Goal: Task Accomplishment & Management: Manage account settings

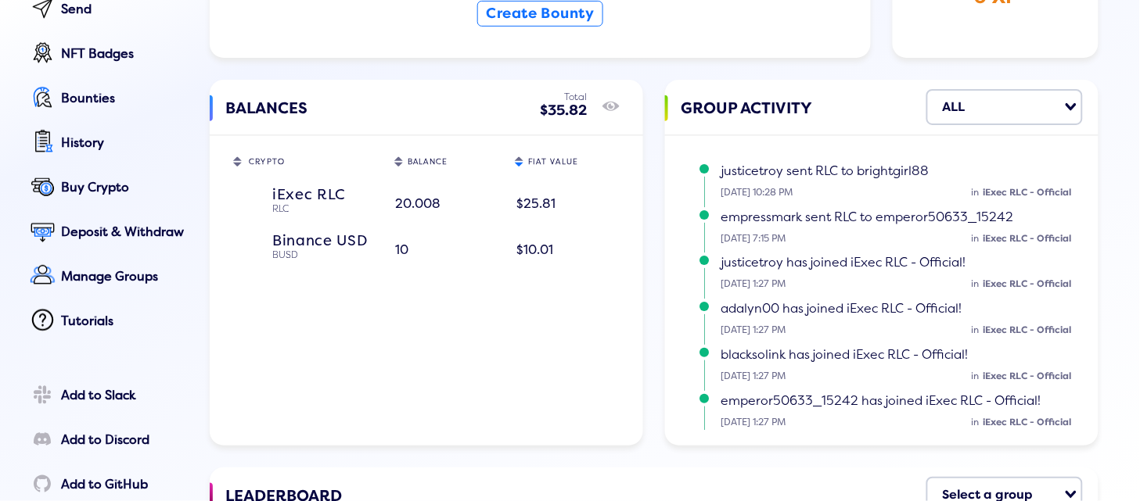
scroll to position [260, 0]
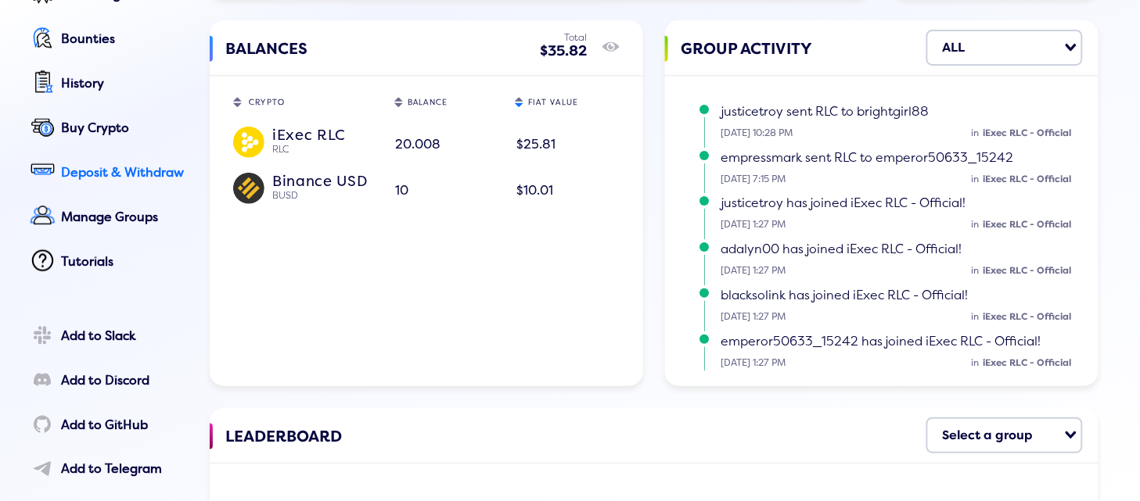
click at [89, 170] on div "Deposit & Withdraw" at bounding box center [124, 173] width 127 height 14
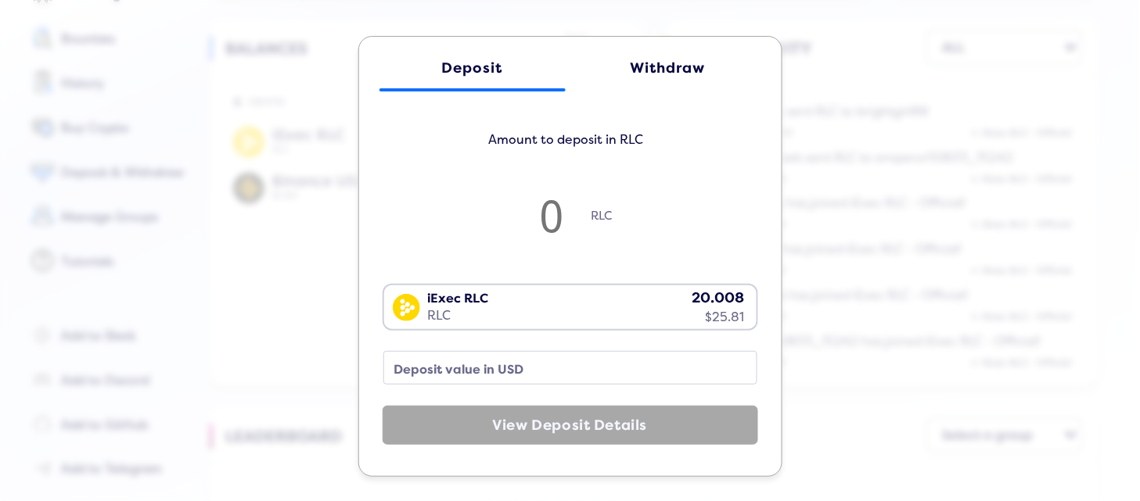
click at [668, 60] on div "Withdraw" at bounding box center [667, 68] width 155 height 16
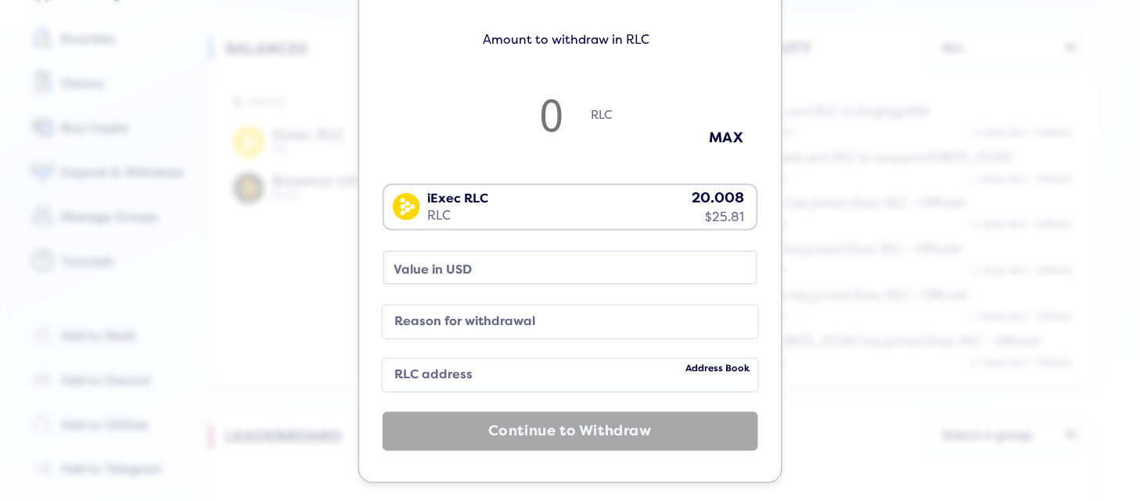
scroll to position [106, 0]
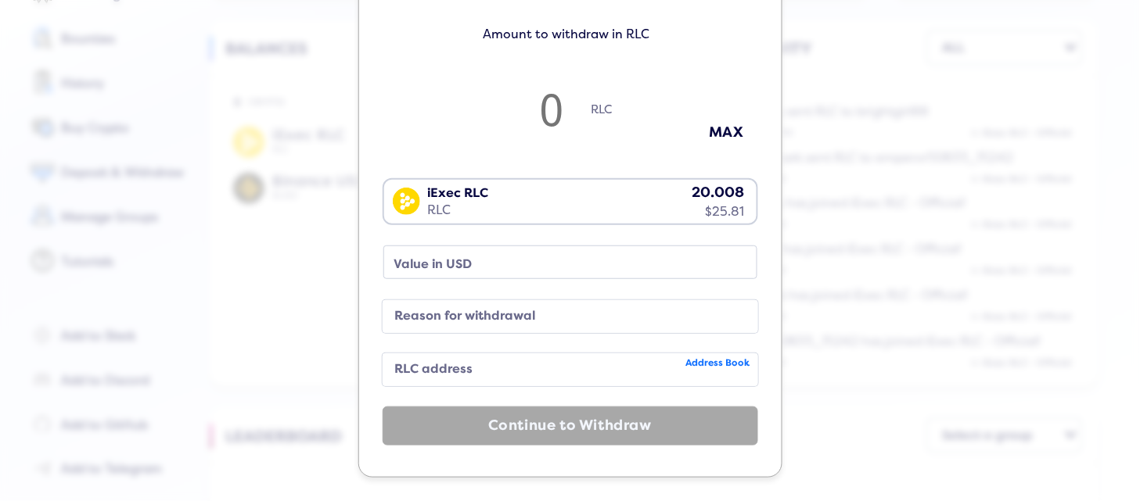
click at [712, 358] on span "Address Book" at bounding box center [718, 363] width 64 height 11
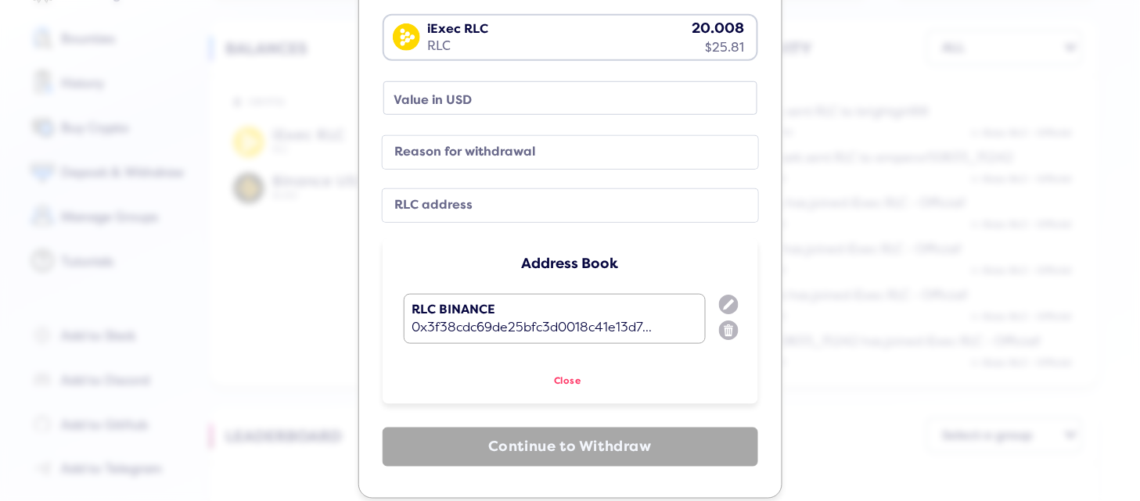
scroll to position [289, 0]
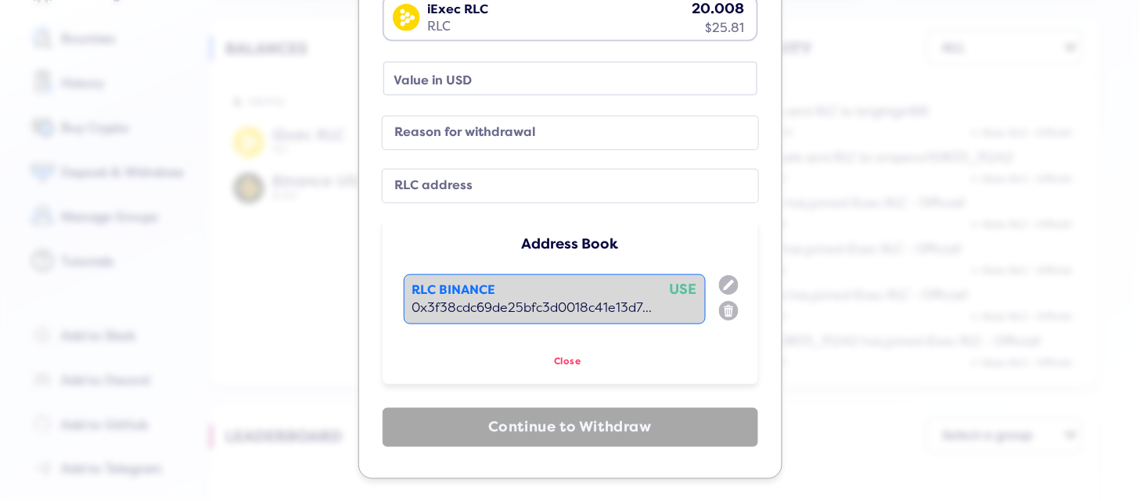
click at [525, 307] on div "0x3f38cdc69de25bfc3d0018c41e13d7..." at bounding box center [554, 308] width 285 height 14
type input "0x3f38cdc69de25bfc3d0018c41e13d76b585fb13d"
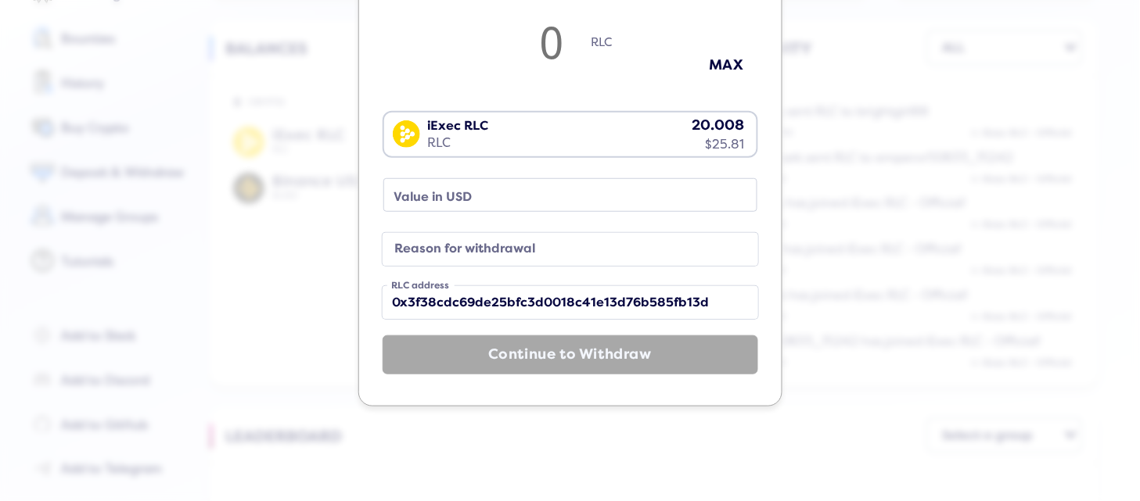
scroll to position [106, 0]
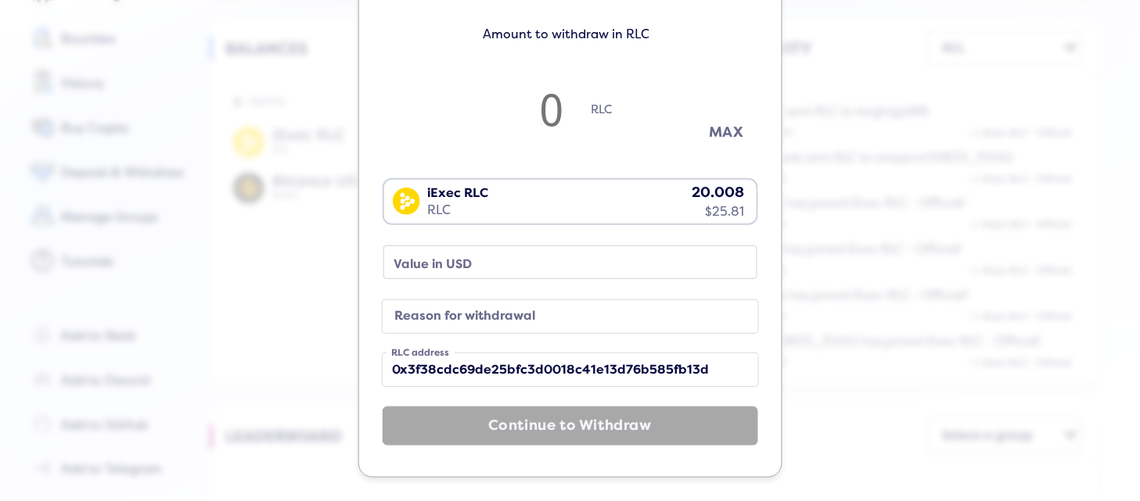
click at [716, 128] on button "MAX" at bounding box center [726, 133] width 78 height 26
type input "19.988241984948257"
type input "25.78"
type input "19.984496124031008"
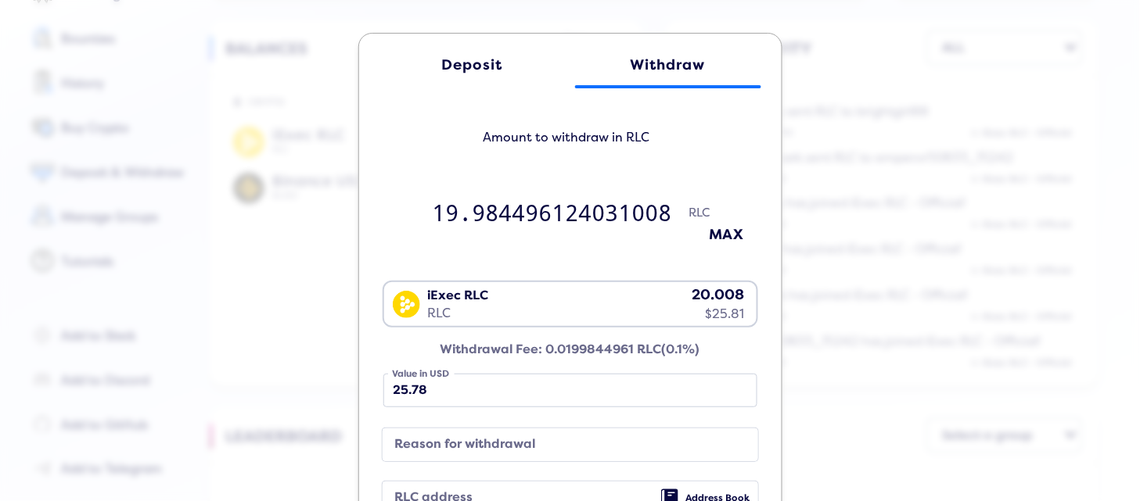
scroll to position [0, 0]
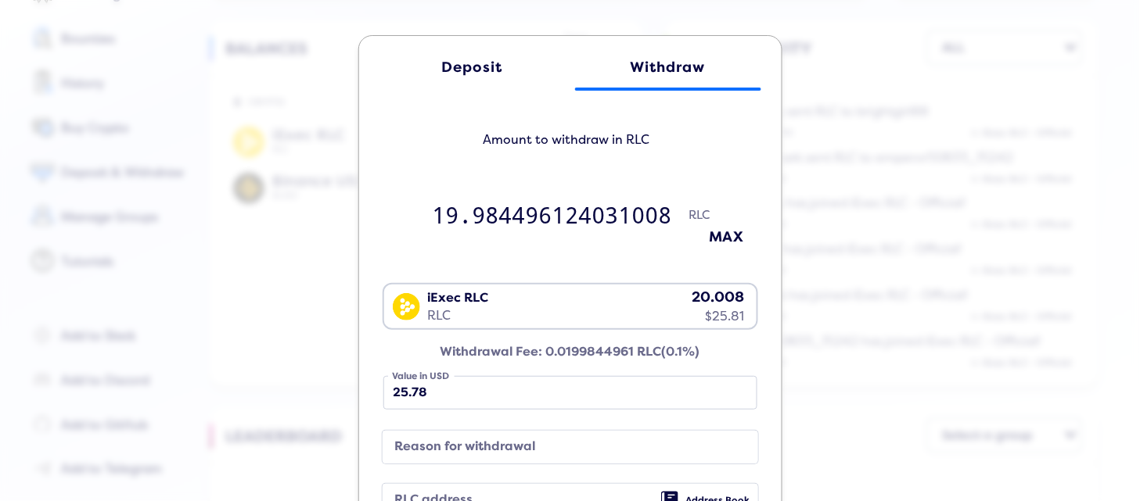
click at [802, 120] on div "Deposit Withdraw Amount to withdraw in RLC 19.984496124031008 RLC MAX iExec RLC…" at bounding box center [570, 250] width 1140 height 501
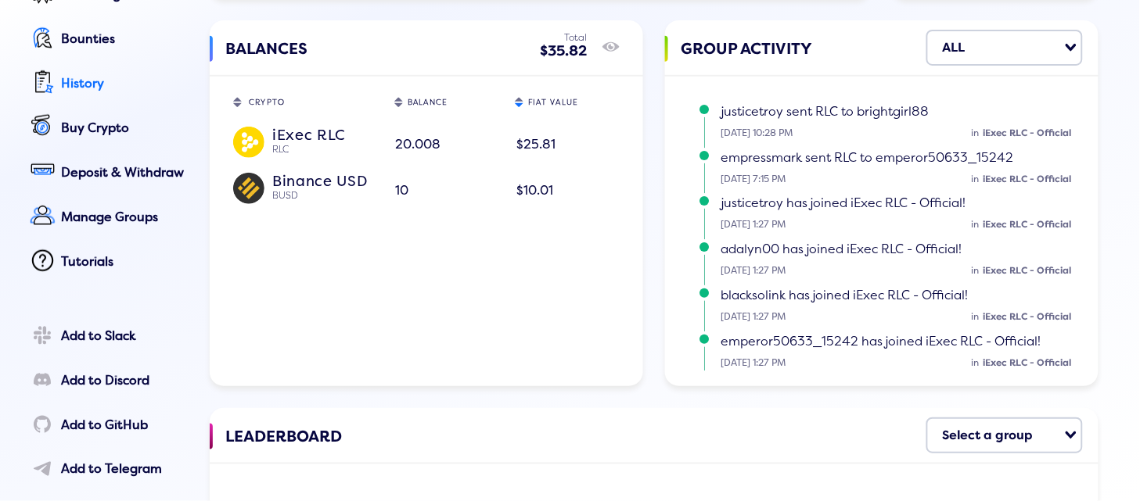
click at [83, 72] on link "History" at bounding box center [107, 84] width 162 height 35
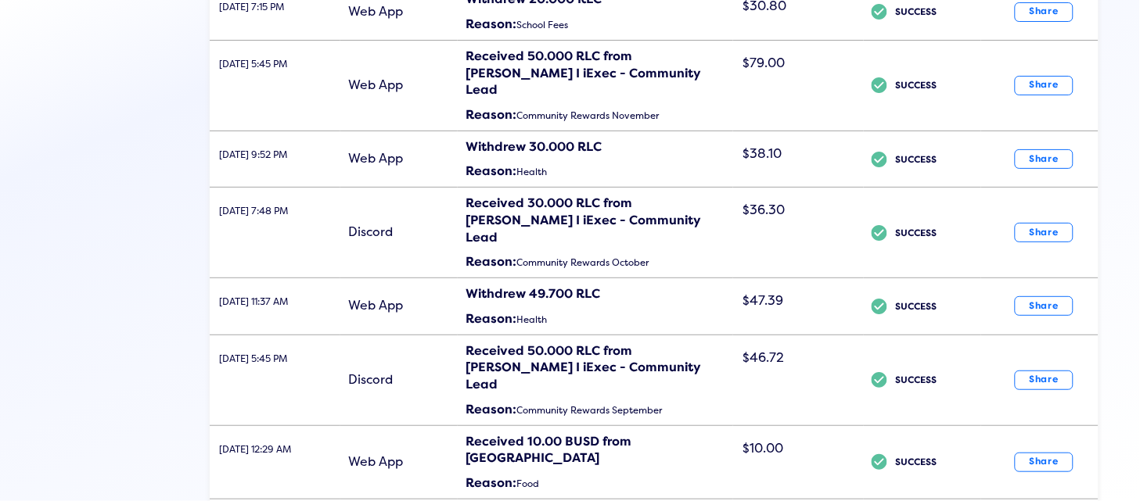
scroll to position [2851, 0]
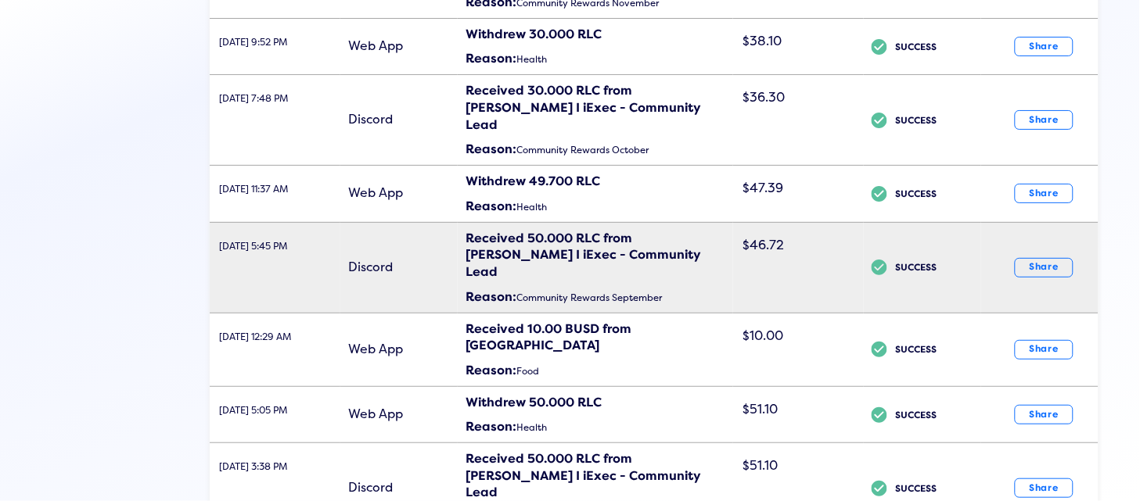
scroll to position [2824, 0]
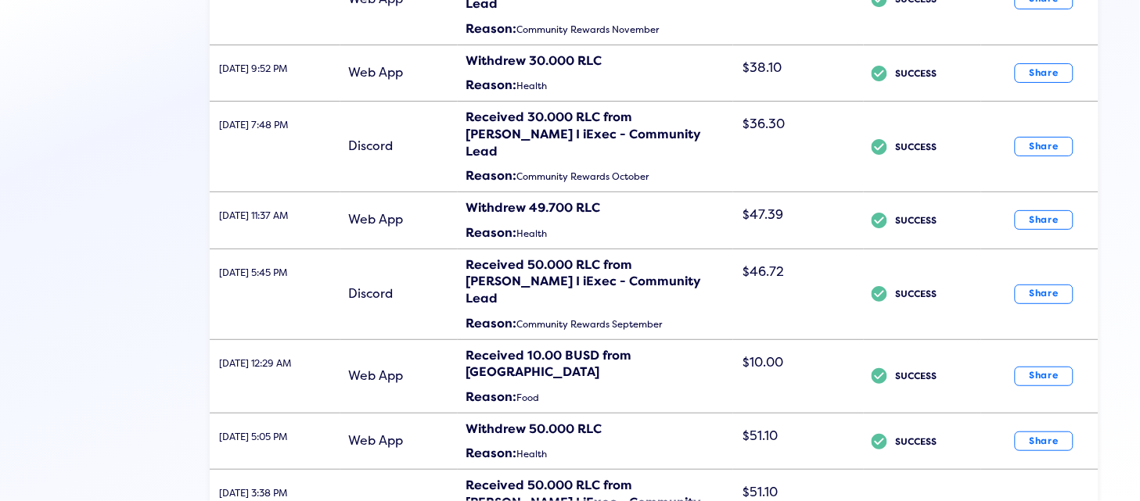
select select "100"
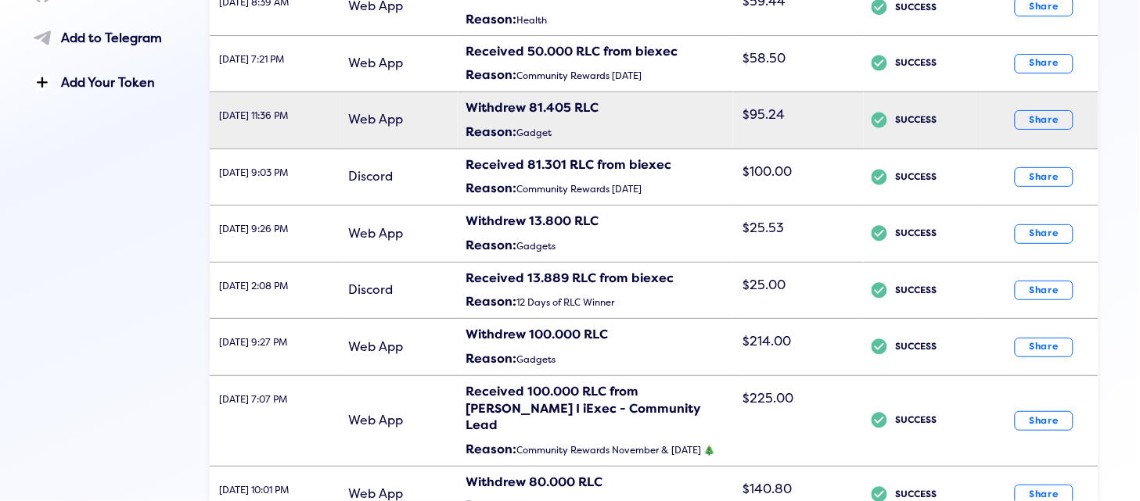
scroll to position [678, 0]
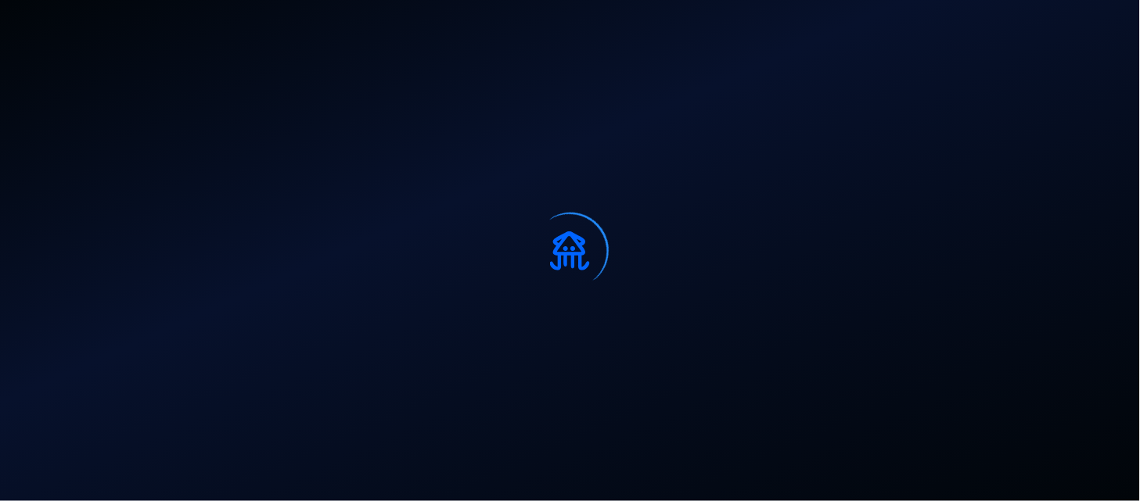
select select "50"
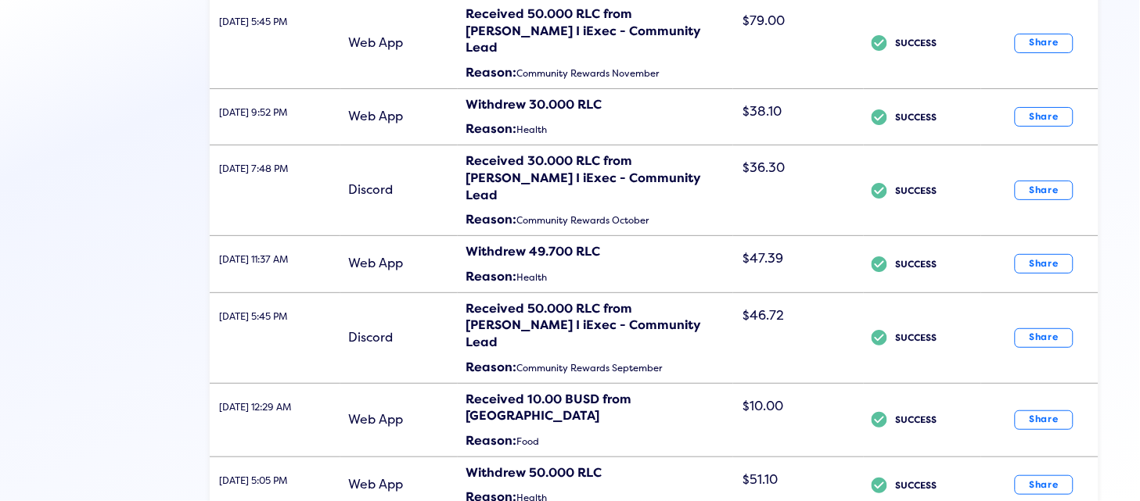
scroll to position [2851, 0]
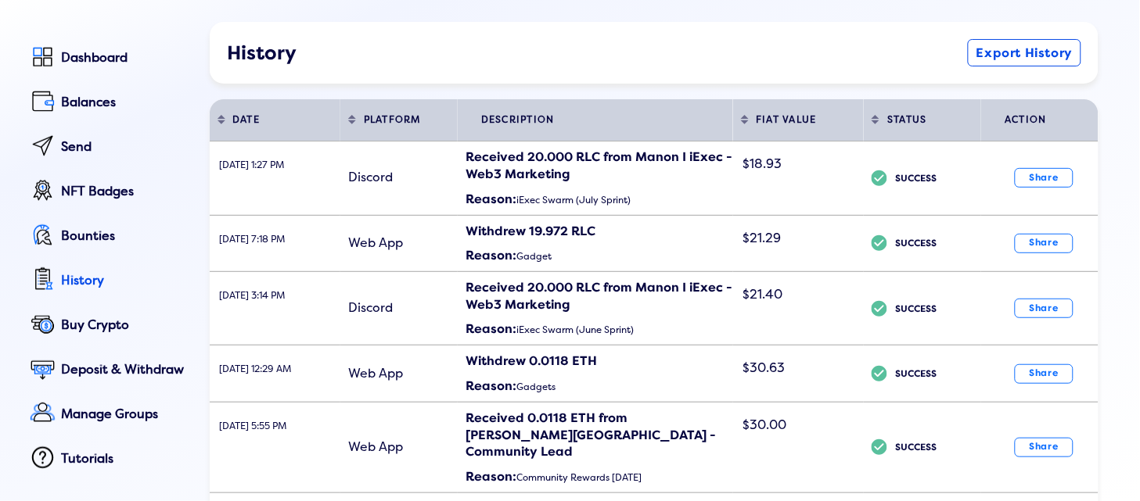
scroll to position [0, 0]
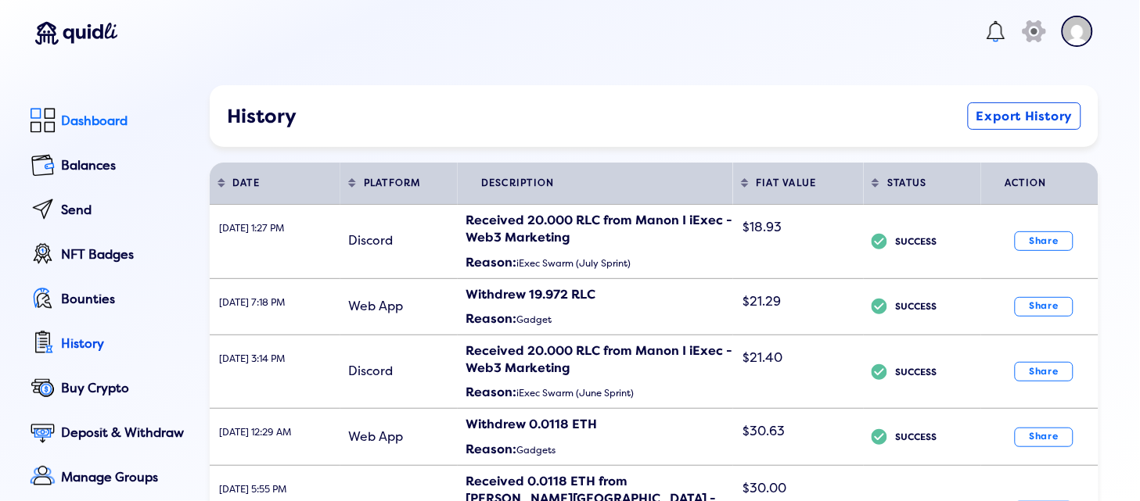
click at [91, 114] on div "Dashboard" at bounding box center [124, 121] width 127 height 14
